Goal: Task Accomplishment & Management: Manage account settings

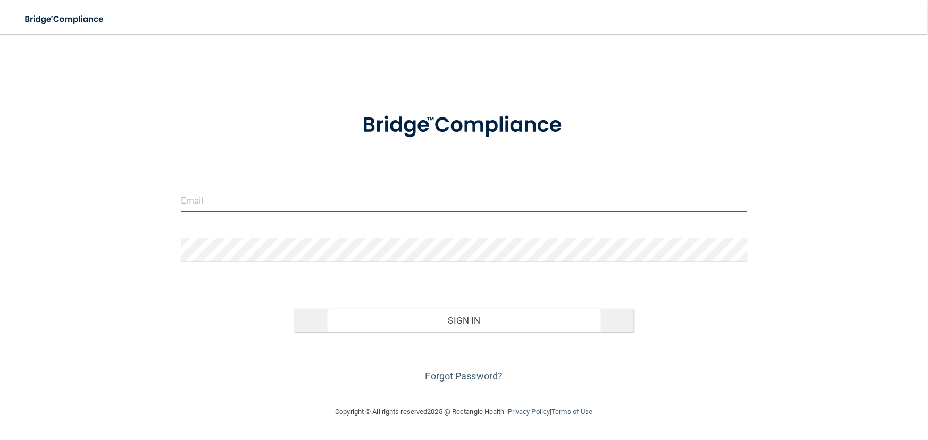
type input "[EMAIL_ADDRESS][DOMAIN_NAME]"
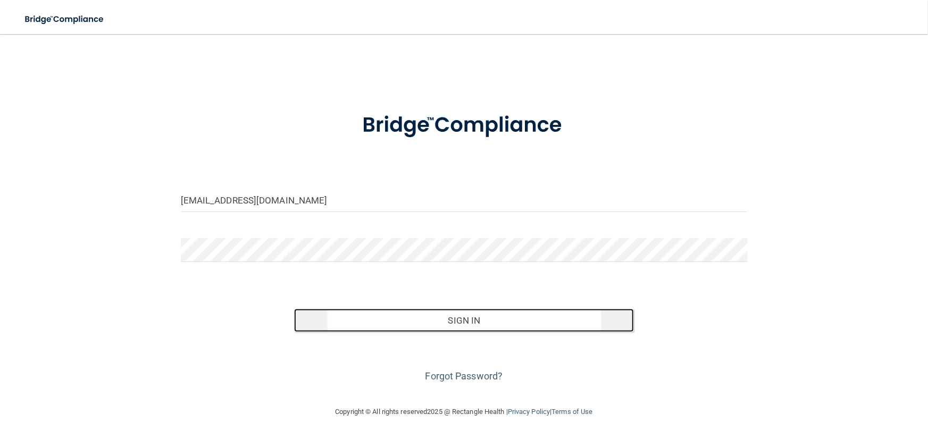
click at [423, 316] on button "Sign In" at bounding box center [464, 320] width 340 height 23
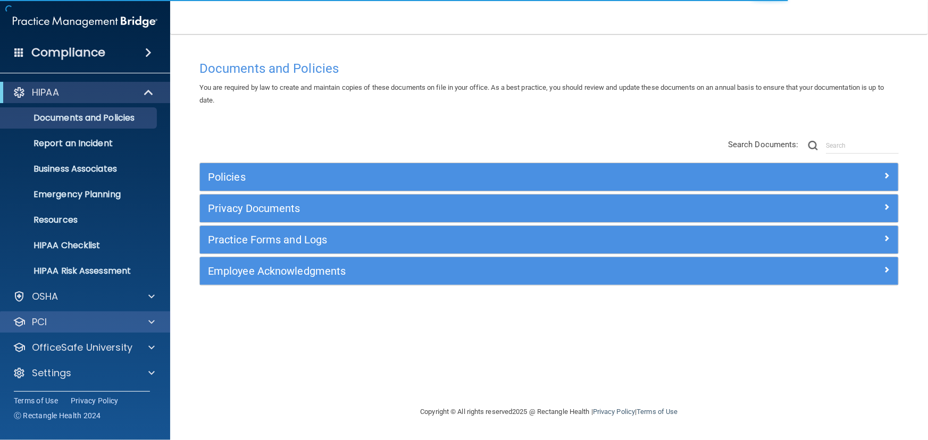
scroll to position [1, 0]
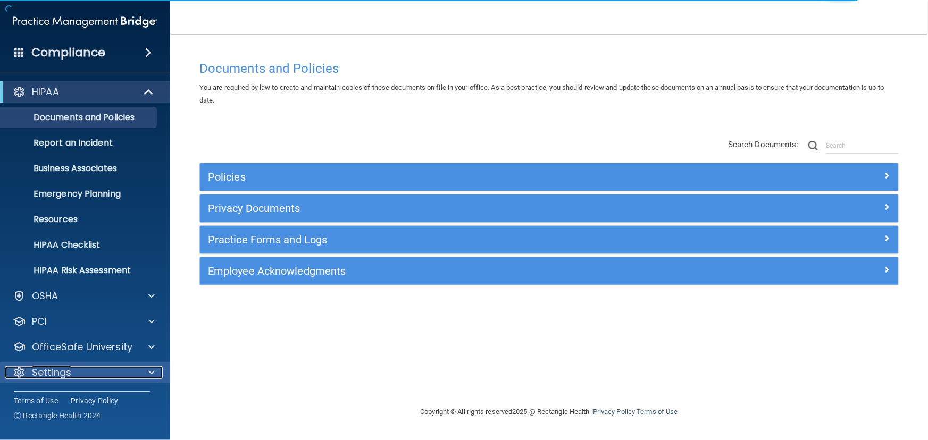
click at [49, 367] on p "Settings" at bounding box center [51, 372] width 39 height 13
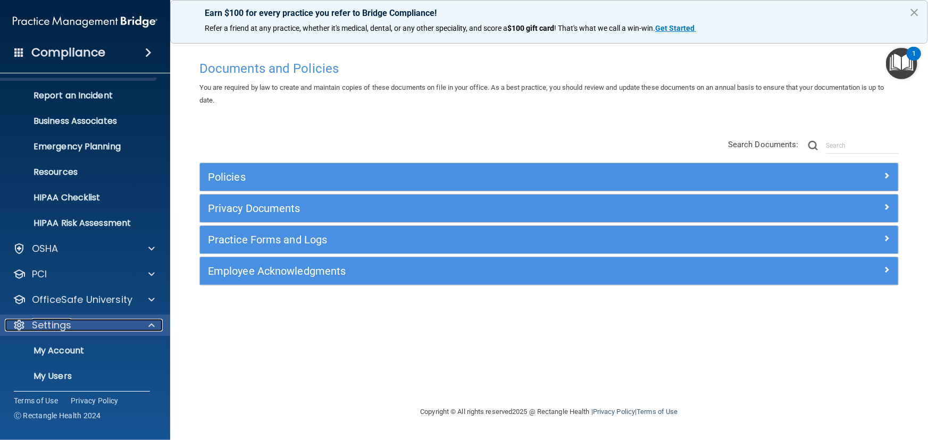
scroll to position [102, 0]
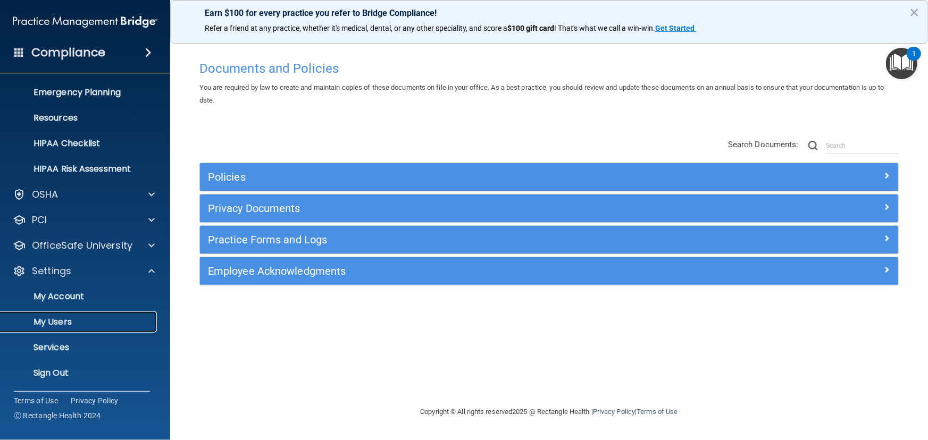
click at [49, 314] on link "My Users" at bounding box center [73, 322] width 168 height 21
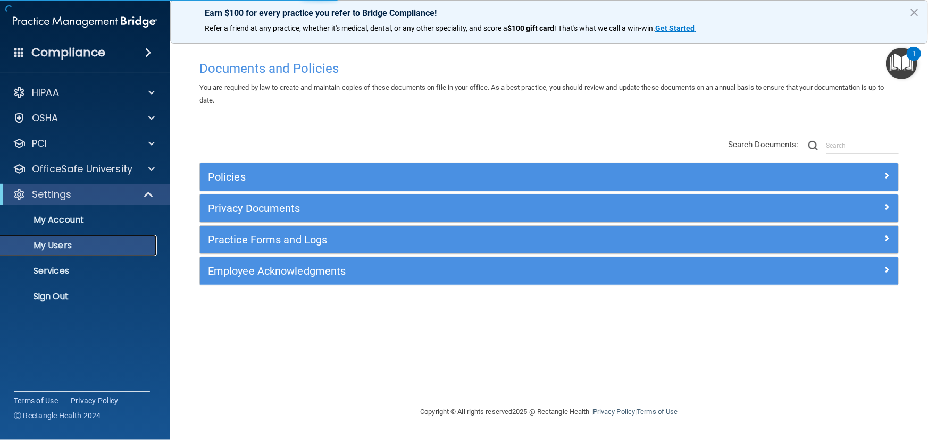
select select "20"
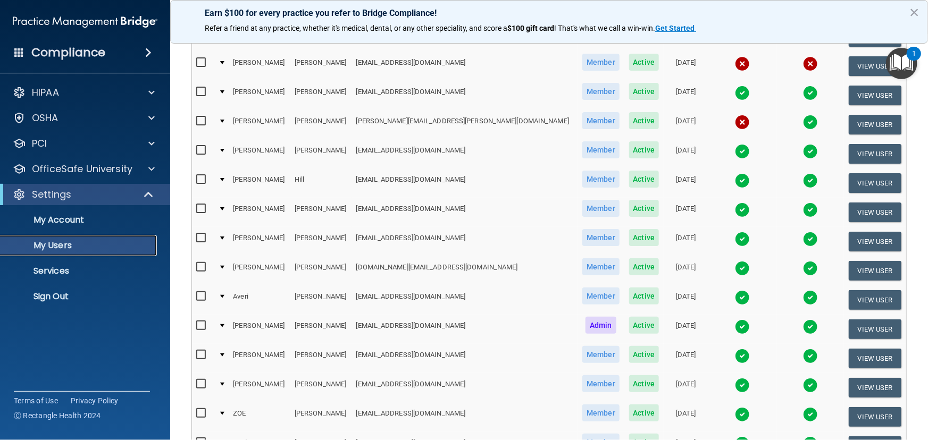
scroll to position [241, 0]
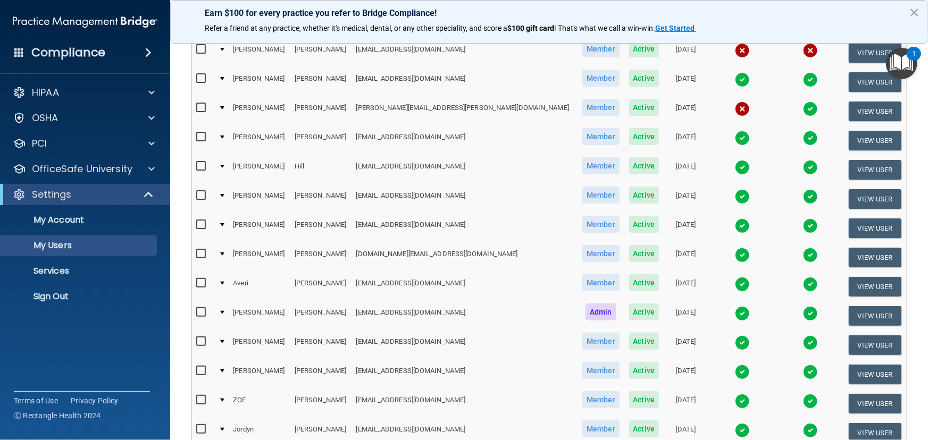
click at [197, 76] on input "checkbox" at bounding box center [202, 78] width 12 height 9
checkbox input "true"
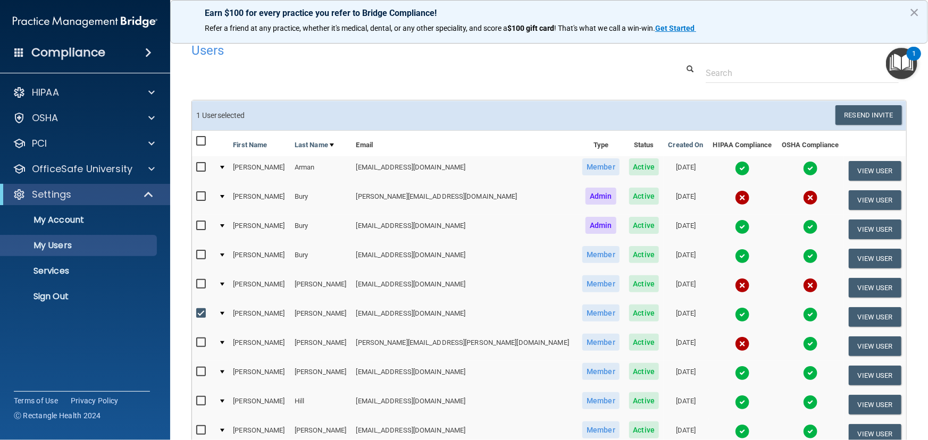
scroll to position [1, 0]
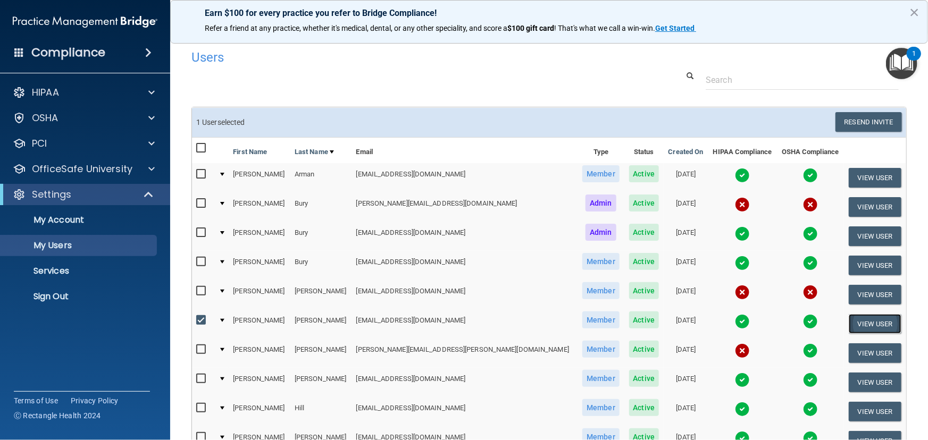
click at [856, 317] on button "View User" at bounding box center [875, 324] width 53 height 20
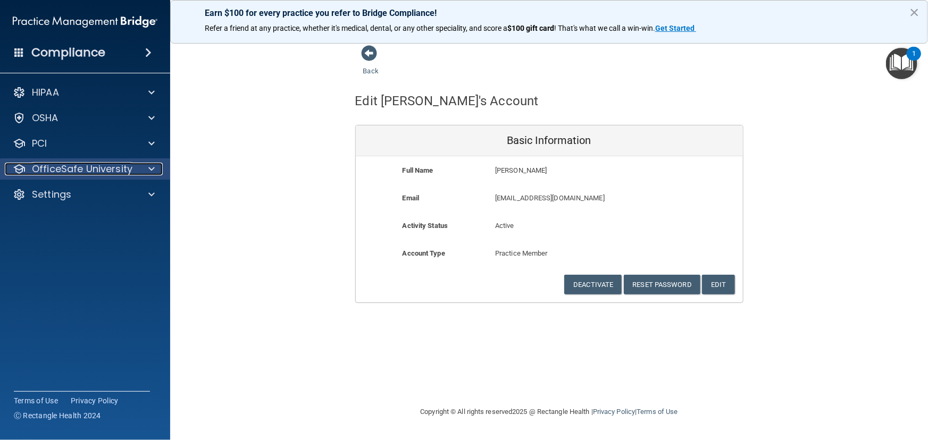
click at [58, 167] on p "OfficeSafe University" at bounding box center [82, 169] width 101 height 13
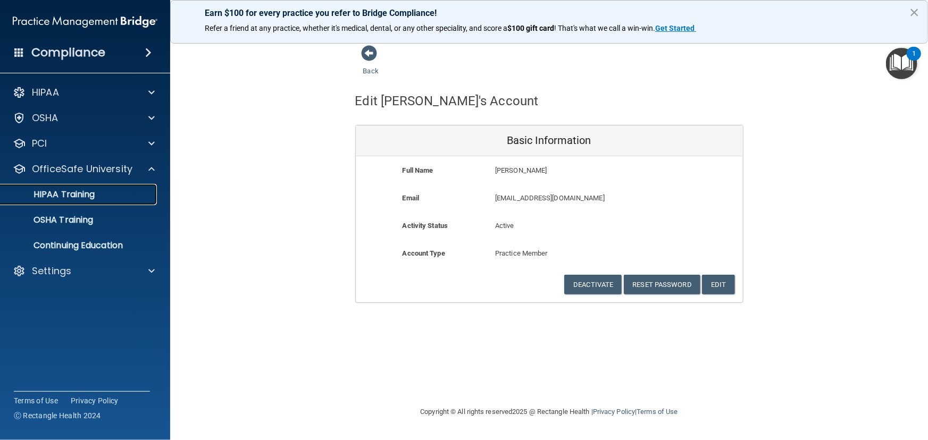
click at [60, 191] on p "HIPAA Training" at bounding box center [51, 194] width 88 height 11
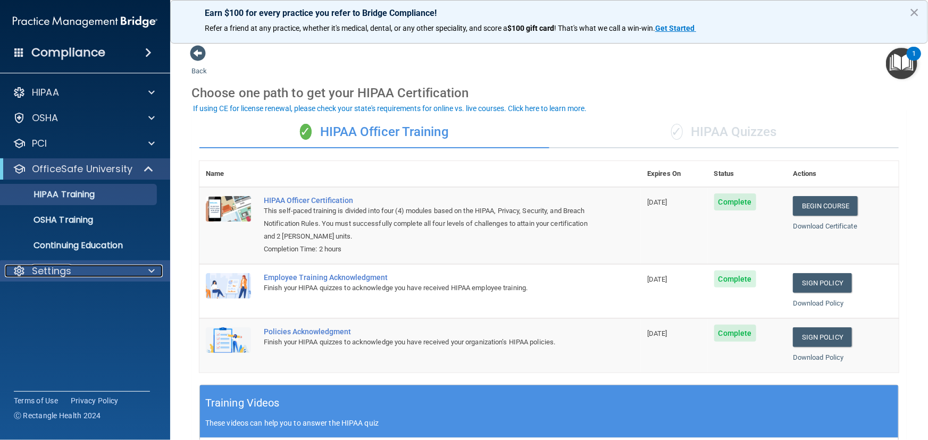
click at [153, 271] on span at bounding box center [151, 271] width 6 height 13
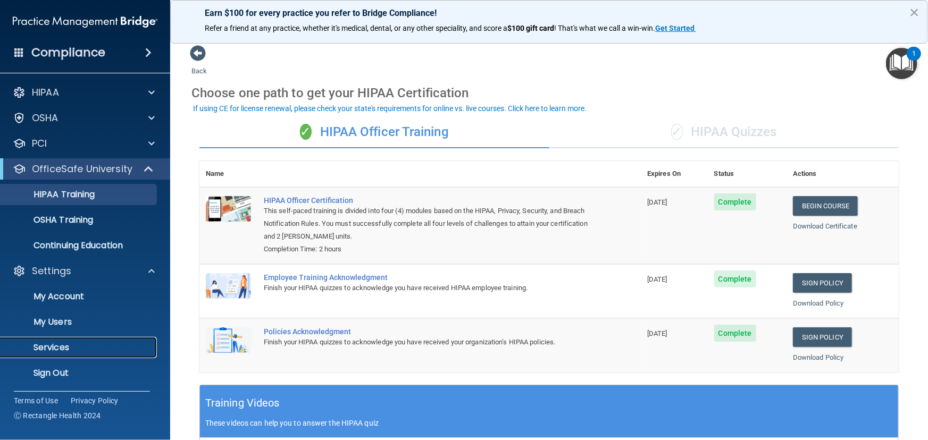
click at [52, 346] on p "Services" at bounding box center [79, 347] width 145 height 11
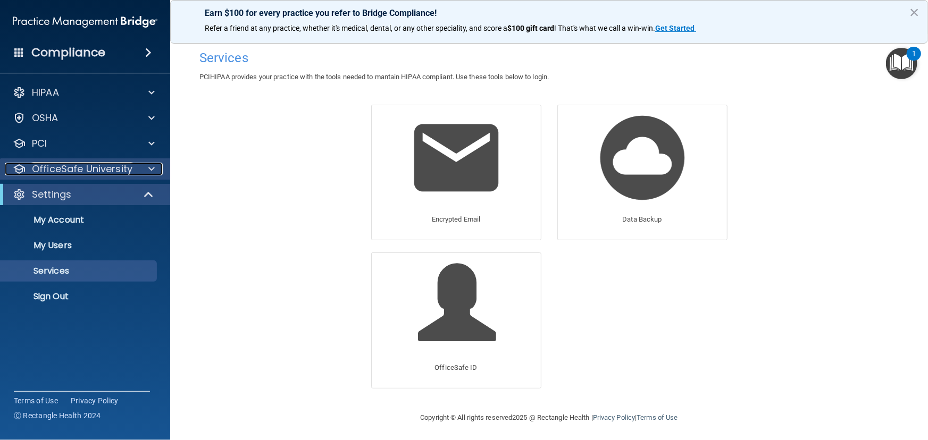
click at [60, 171] on p "OfficeSafe University" at bounding box center [82, 169] width 101 height 13
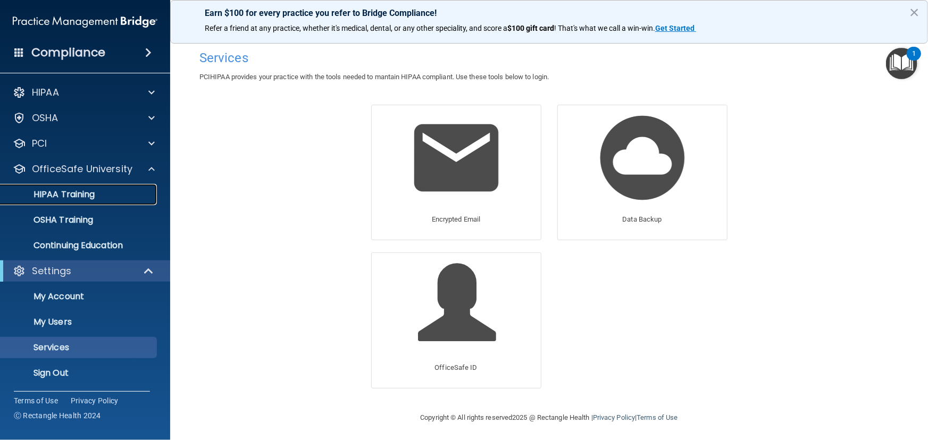
click at [58, 197] on p "HIPAA Training" at bounding box center [51, 194] width 88 height 11
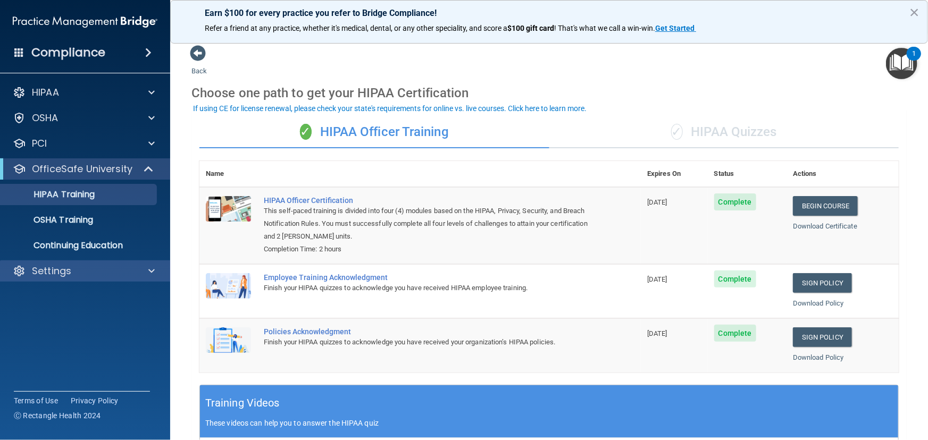
click at [56, 263] on div "Settings" at bounding box center [85, 271] width 171 height 21
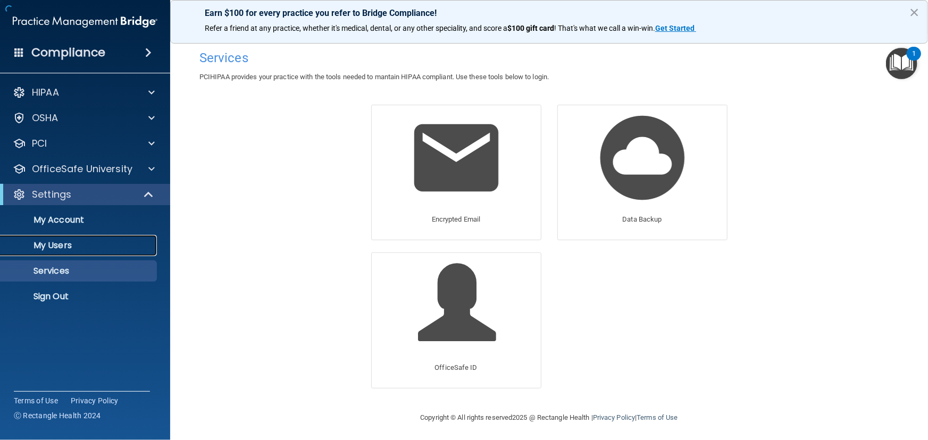
click at [56, 241] on p "My Users" at bounding box center [79, 245] width 145 height 11
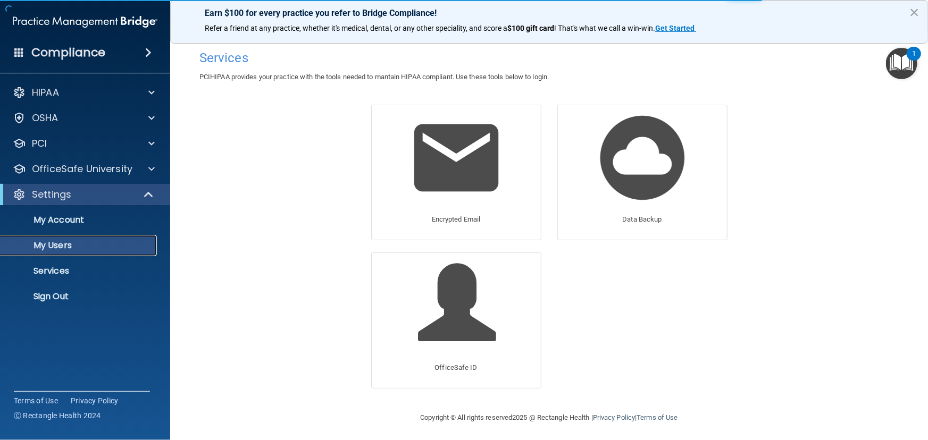
select select "20"
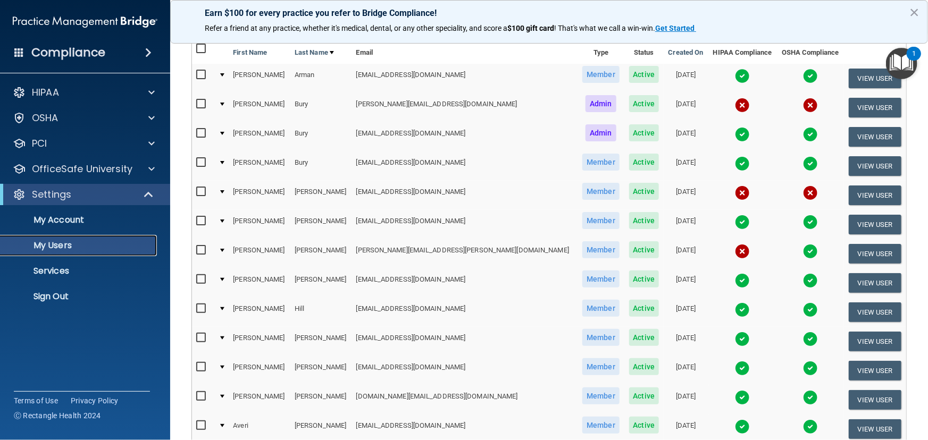
scroll to position [96, 0]
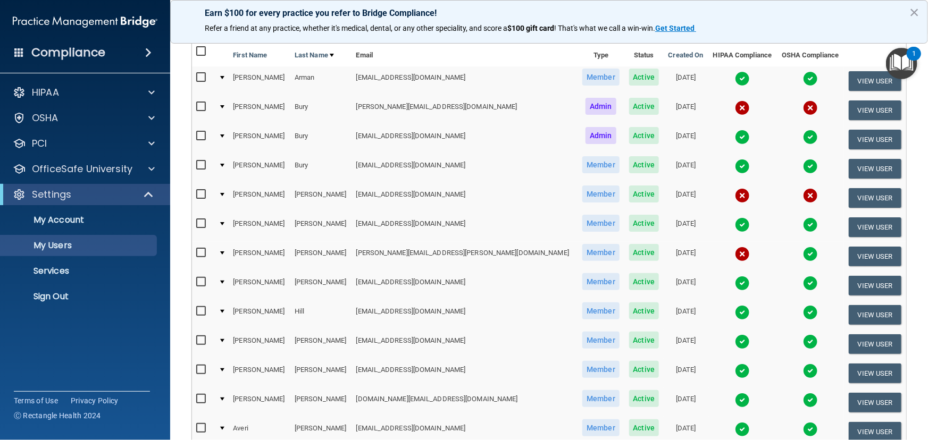
click at [203, 222] on input "checkbox" at bounding box center [202, 224] width 12 height 9
checkbox input "true"
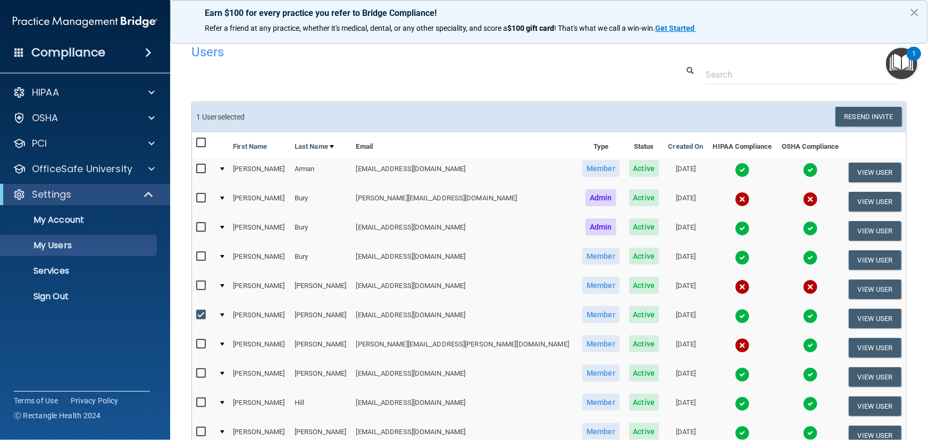
scroll to position [0, 0]
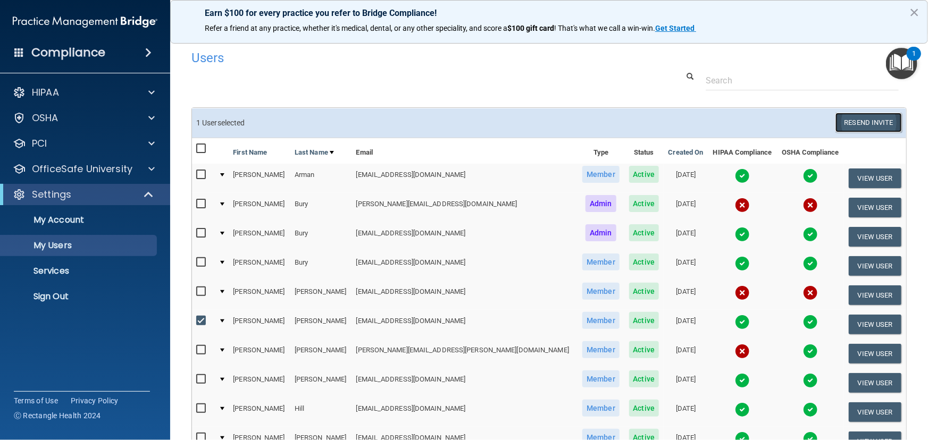
click at [844, 121] on button "Resend Invite" at bounding box center [868, 123] width 66 height 20
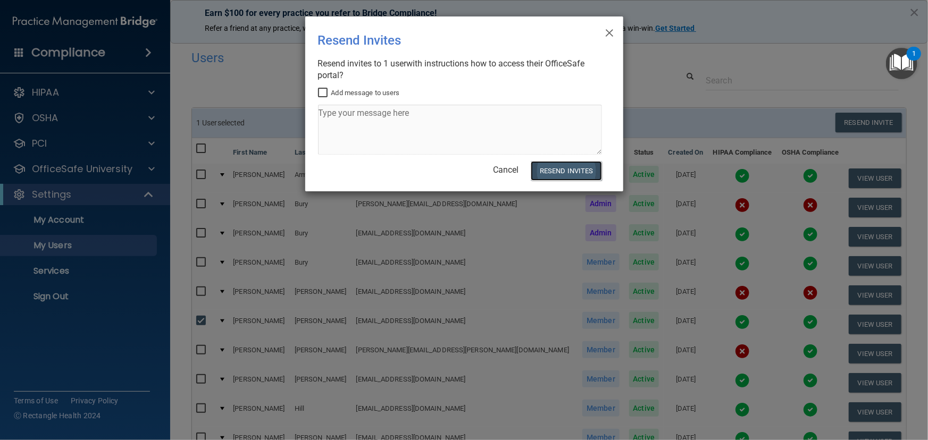
click at [564, 172] on button "Resend Invites" at bounding box center [566, 171] width 71 height 20
click at [318, 90] on input "Add message to users" at bounding box center [324, 93] width 12 height 9
checkbox input "true"
click at [330, 112] on textarea at bounding box center [460, 130] width 284 height 50
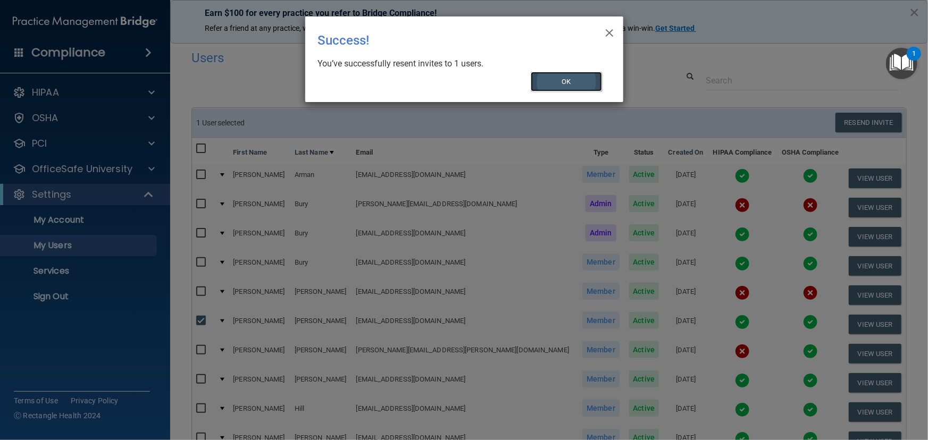
click at [560, 80] on button "OK" at bounding box center [566, 82] width 71 height 20
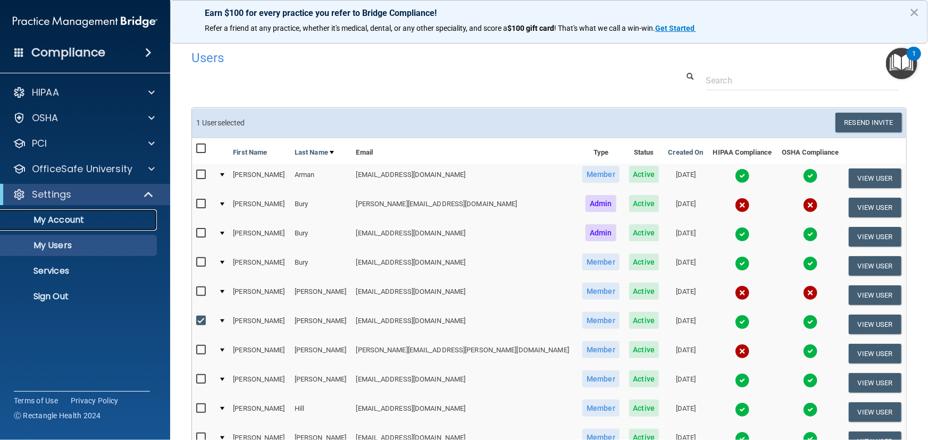
click at [48, 220] on p "My Account" at bounding box center [79, 220] width 145 height 11
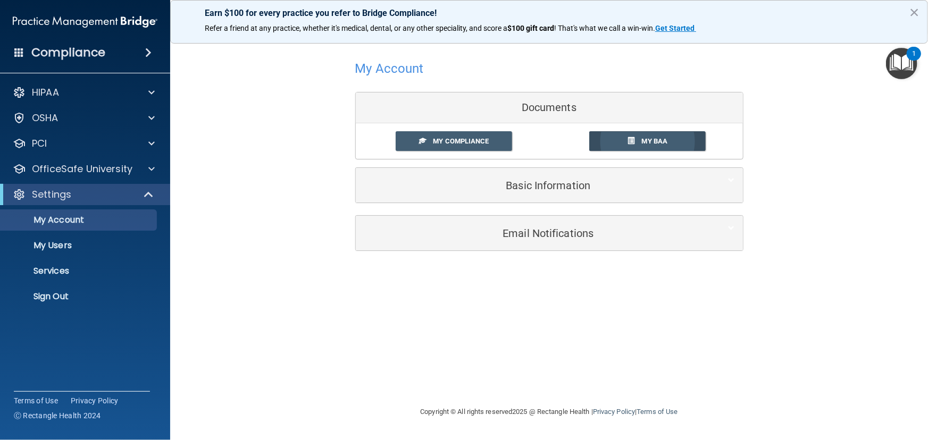
click at [642, 139] on span "My BAA" at bounding box center [655, 141] width 26 height 8
click at [440, 140] on span "My Compliance" at bounding box center [461, 141] width 56 height 8
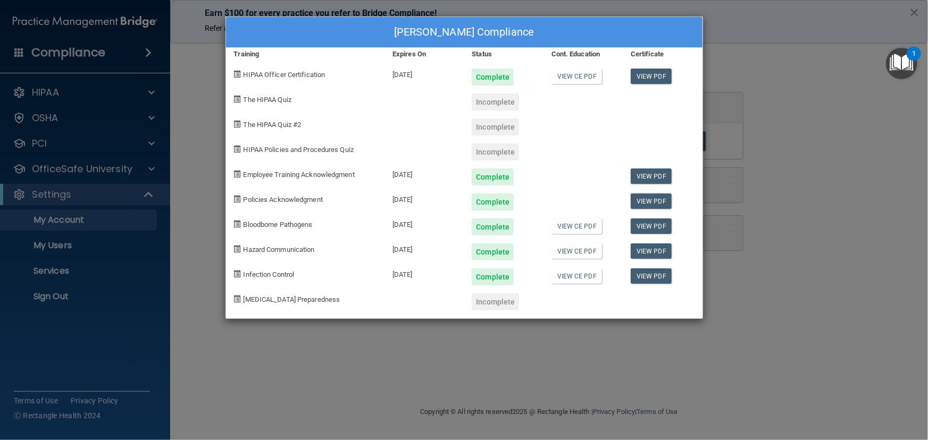
click at [771, 146] on div "[PERSON_NAME] Compliance Training Expires On Status Cont. Education Certificate…" at bounding box center [464, 220] width 928 height 440
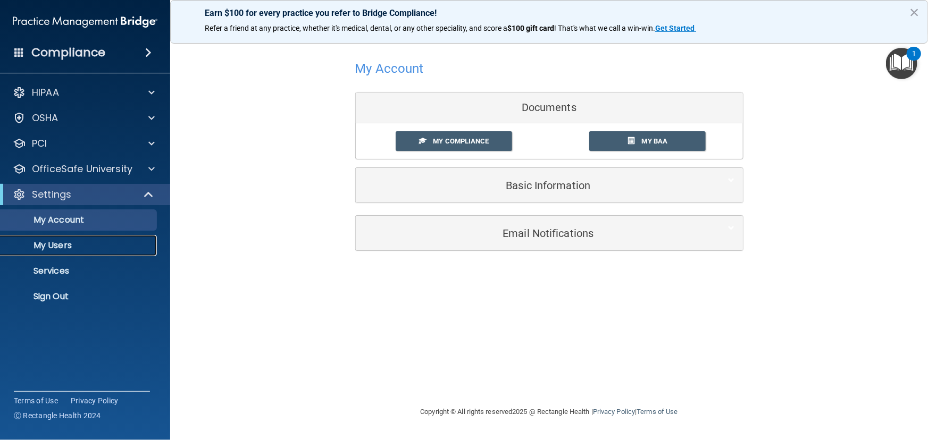
click at [52, 244] on p "My Users" at bounding box center [79, 245] width 145 height 11
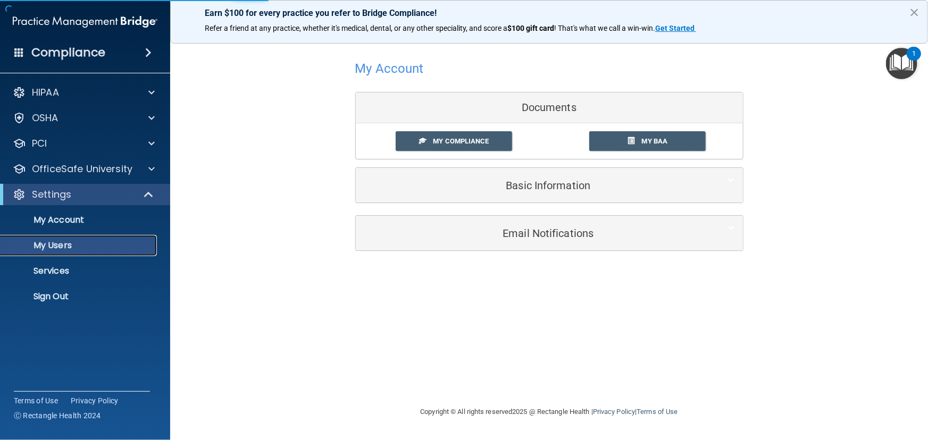
select select "20"
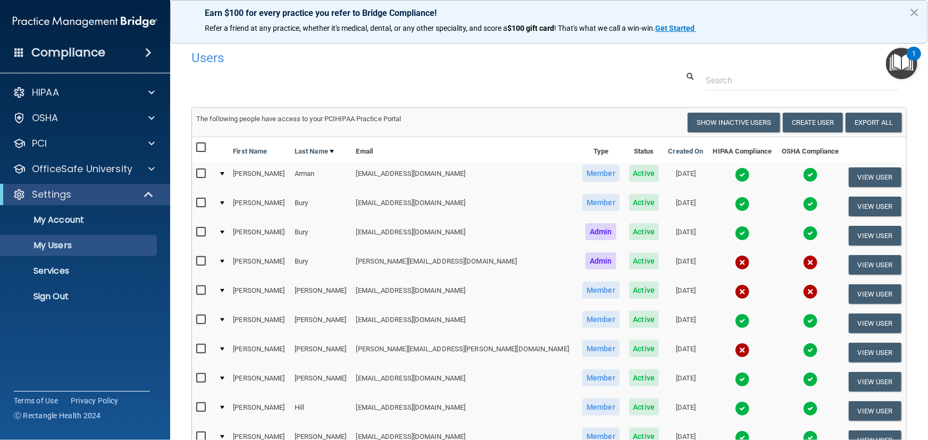
click at [202, 320] on input "checkbox" at bounding box center [202, 320] width 12 height 9
checkbox input "true"
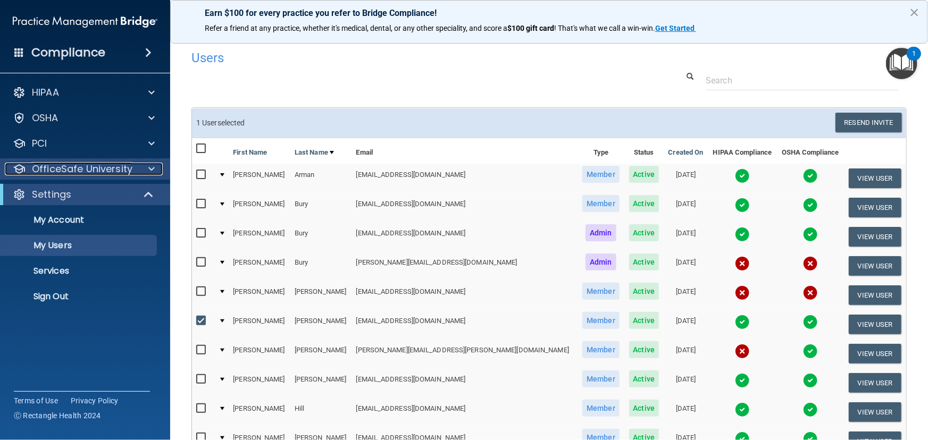
click at [62, 169] on p "OfficeSafe University" at bounding box center [82, 169] width 101 height 13
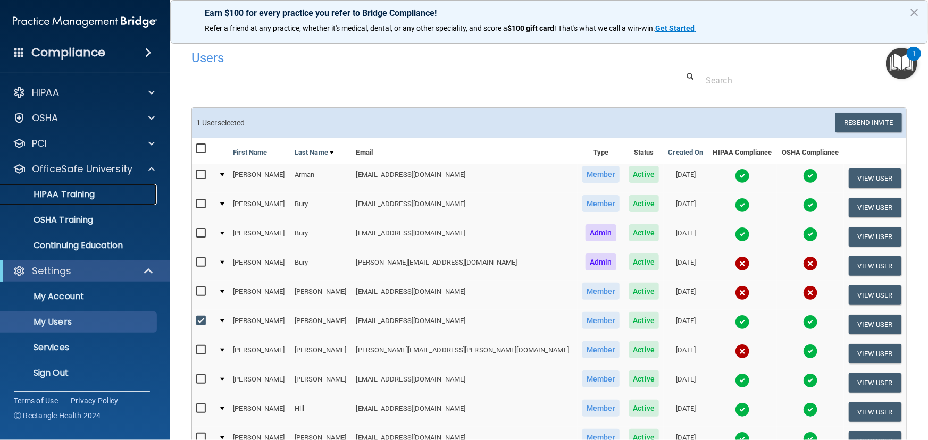
click at [54, 189] on p "HIPAA Training" at bounding box center [51, 194] width 88 height 11
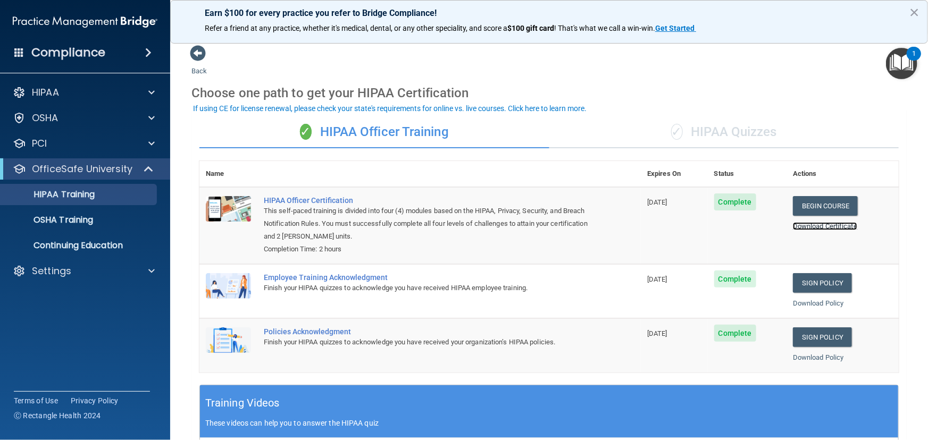
click at [826, 225] on link "Download Certificate" at bounding box center [825, 226] width 64 height 8
click at [47, 48] on h4 "Compliance" at bounding box center [68, 52] width 74 height 15
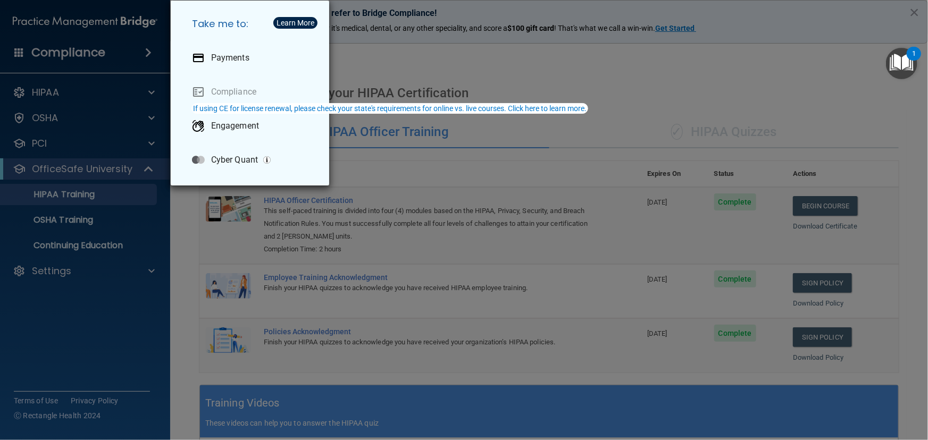
click at [53, 330] on div "Take me to: Payments Compliance Engagement Cyber Quant" at bounding box center [464, 220] width 928 height 440
